Goal: Transaction & Acquisition: Purchase product/service

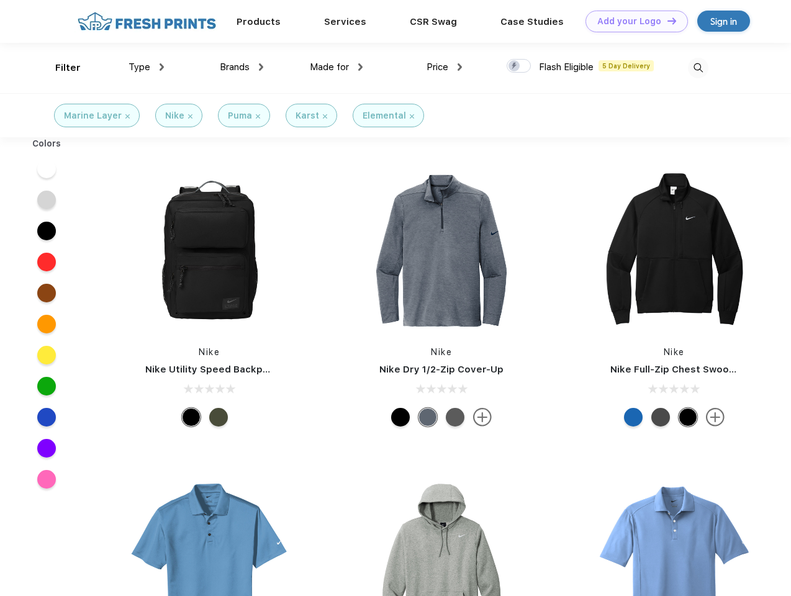
scroll to position [1, 0]
click at [632, 21] on link "Add your Logo Design Tool" at bounding box center [637, 22] width 102 height 22
click at [0, 0] on div "Design Tool" at bounding box center [0, 0] width 0 height 0
click at [667, 20] on link "Add your Logo Design Tool" at bounding box center [637, 22] width 102 height 22
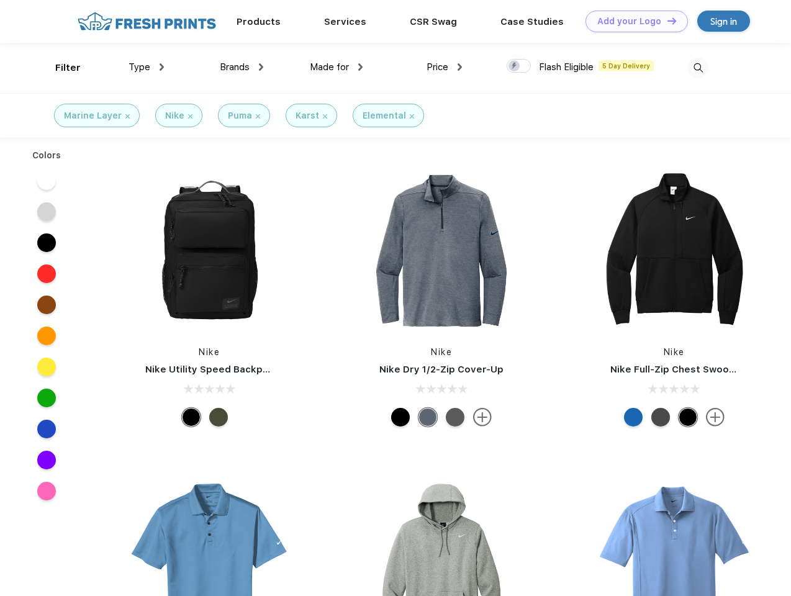
click at [60, 68] on div "Filter" at bounding box center [67, 68] width 25 height 14
click at [147, 67] on span "Type" at bounding box center [140, 66] width 22 height 11
click at [242, 67] on span "Brands" at bounding box center [235, 66] width 30 height 11
click at [337, 67] on span "Made for" at bounding box center [329, 66] width 39 height 11
click at [445, 67] on span "Price" at bounding box center [438, 66] width 22 height 11
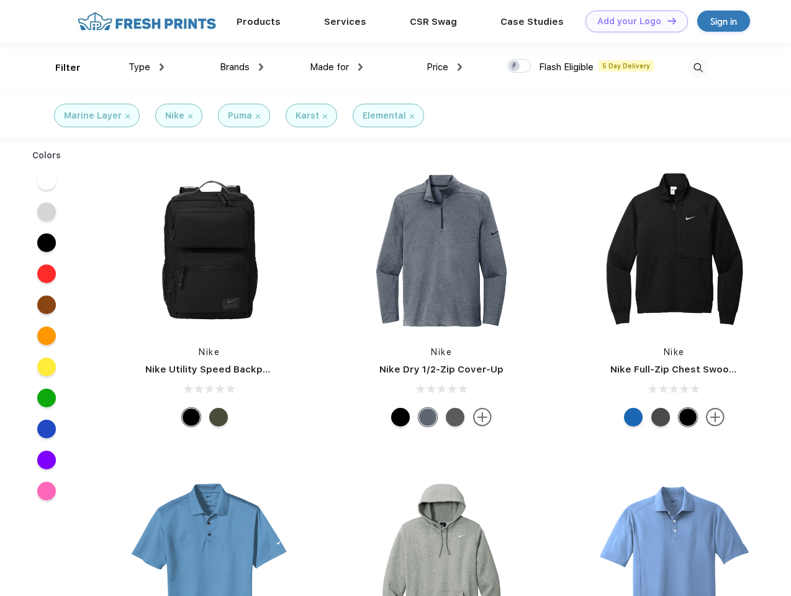
click at [519, 66] on div at bounding box center [519, 66] width 24 height 14
click at [515, 66] on input "checkbox" at bounding box center [511, 62] width 8 height 8
click at [698, 68] on img at bounding box center [698, 68] width 20 height 20
